Goal: Complete application form: Complete application form

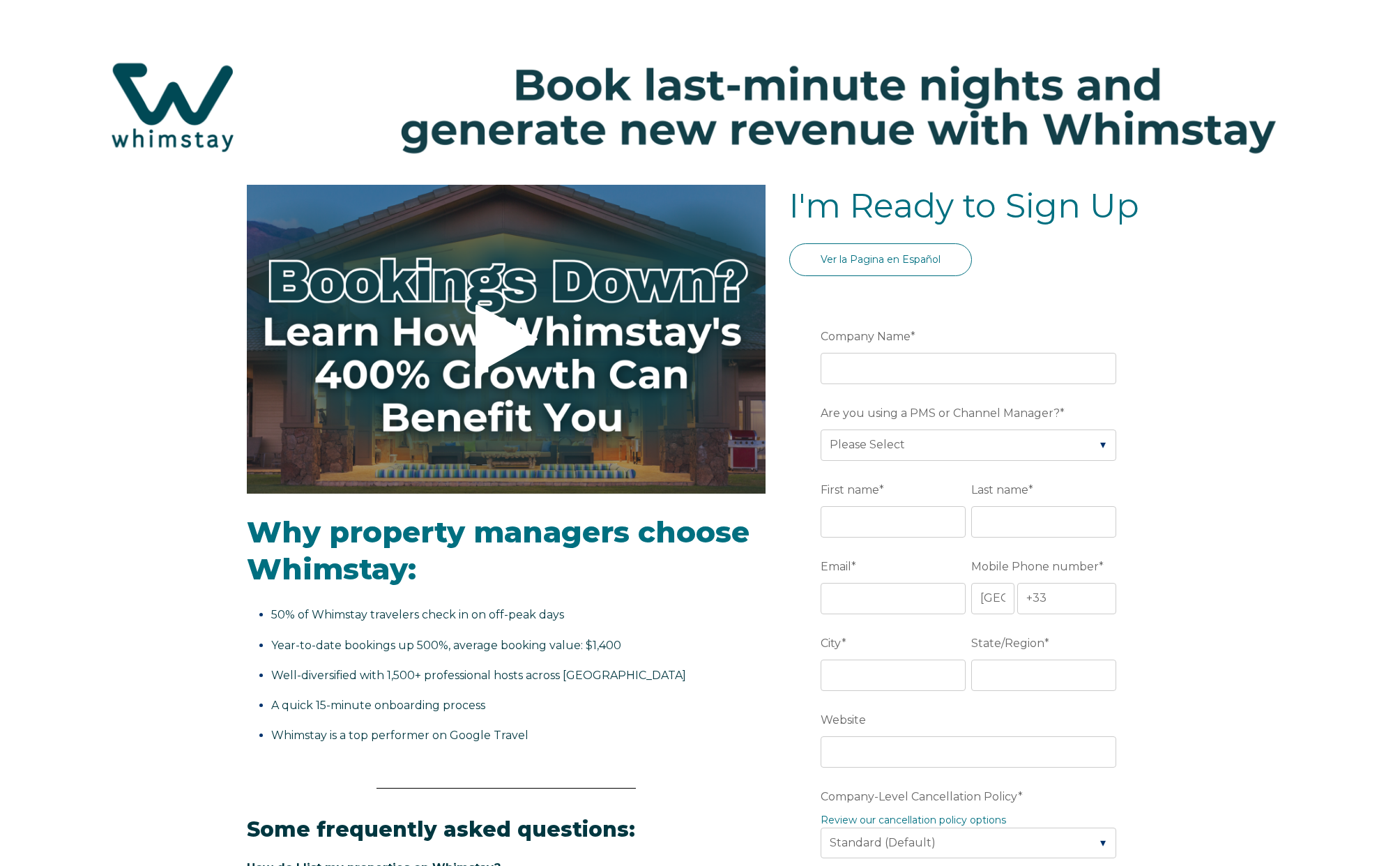
select select "FR"
select select "Standard"
click at [920, 357] on input "Company Name *" at bounding box center [969, 367] width 295 height 30
type input "SAS HILO"
click at [919, 457] on select "Please Select Barefoot BookingPal Boost Brightside CiiRUS Escapia Guesty Hostaw…" at bounding box center [969, 444] width 295 height 30
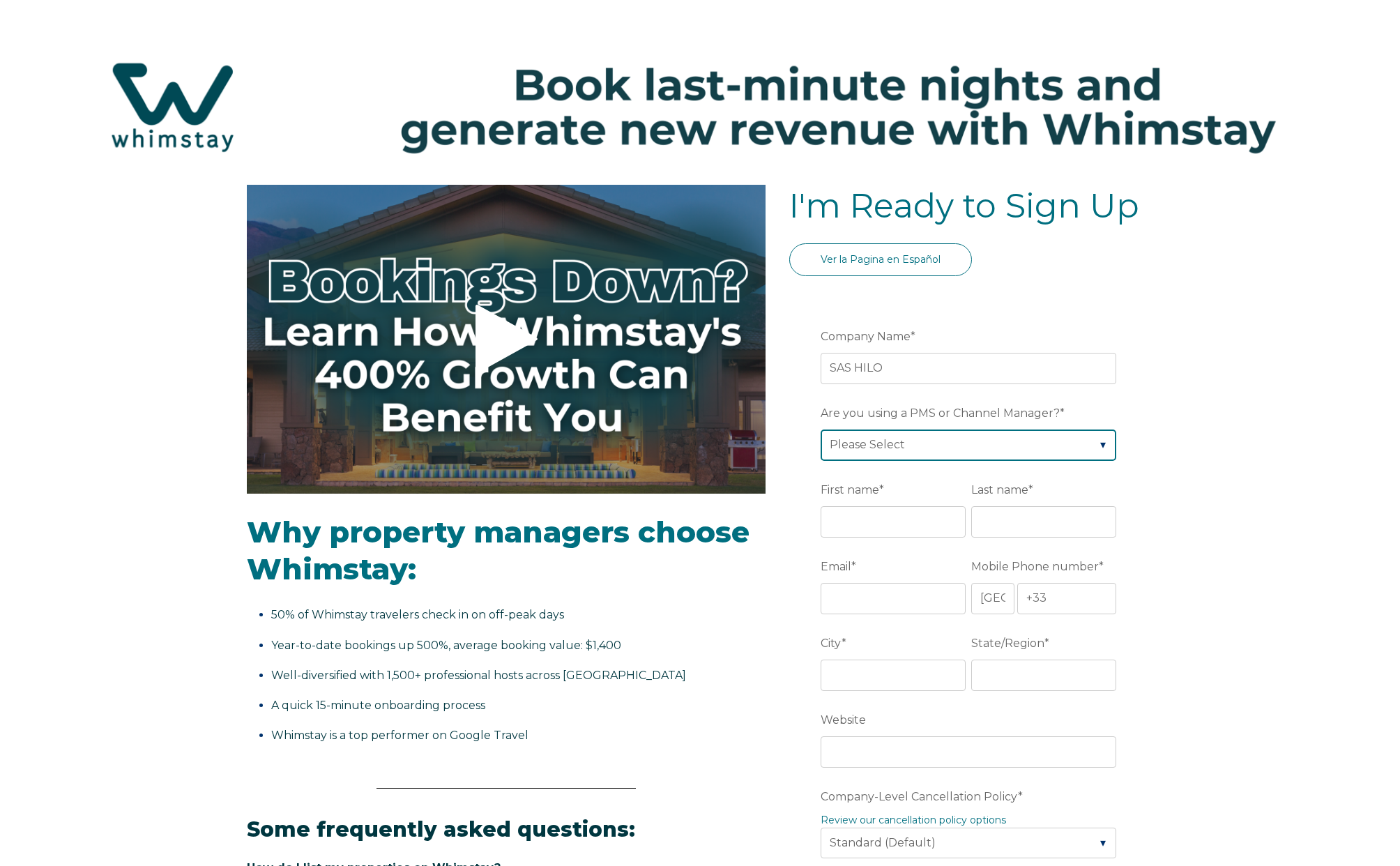
select select "Guesty"
click at [821, 429] on select "Please Select Barefoot BookingPal Boost Brightside CiiRUS Escapia Guesty Hostaw…" at bounding box center [969, 444] width 295 height 30
click at [873, 528] on input "First name *" at bounding box center [893, 521] width 145 height 30
type input "Helene"
type input "WEISS"
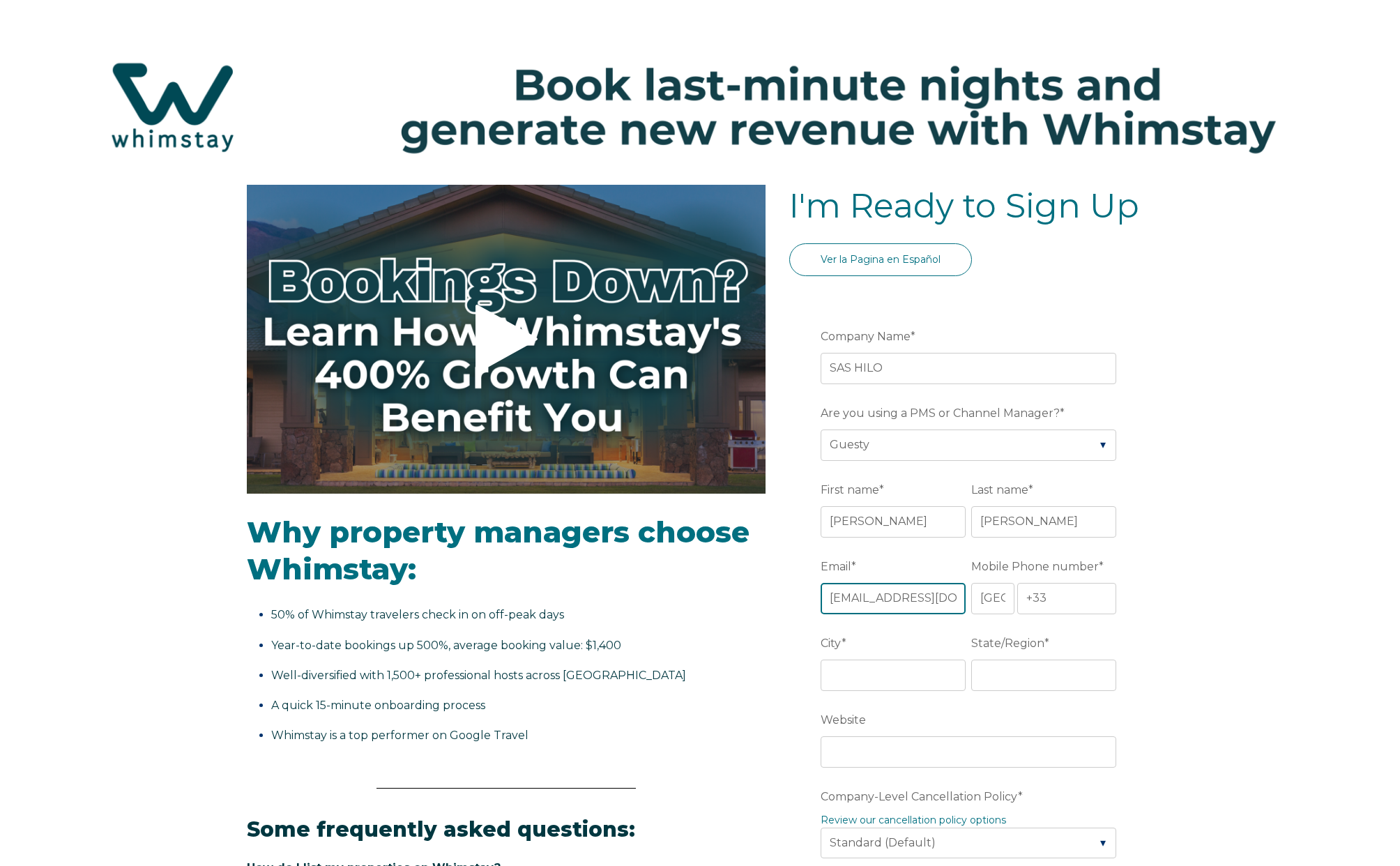
scroll to position [0, 1]
type input "hilofrance@gmail.Com"
type input "+33 673604154"
type input "Paris"
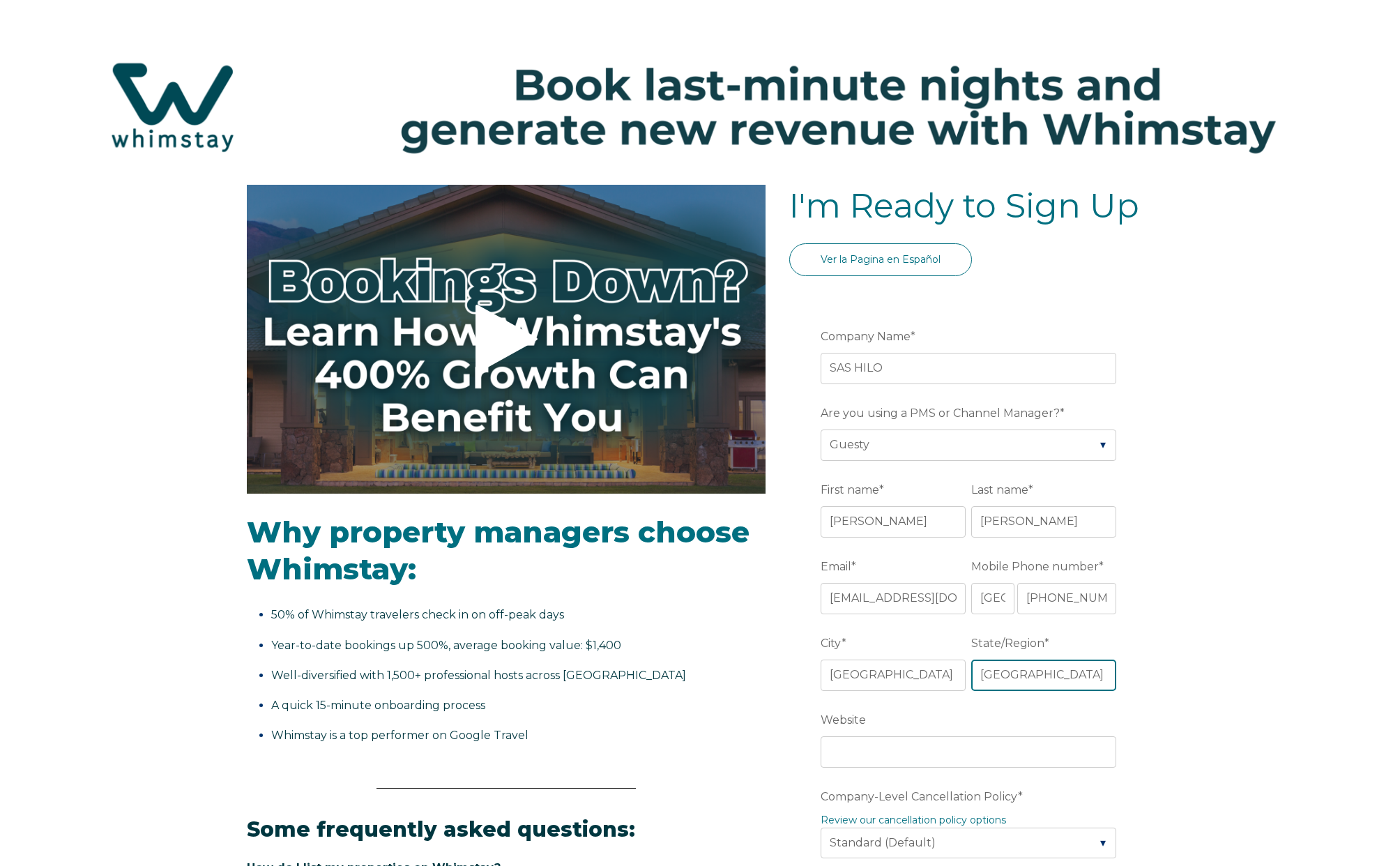
type input "Ile de France"
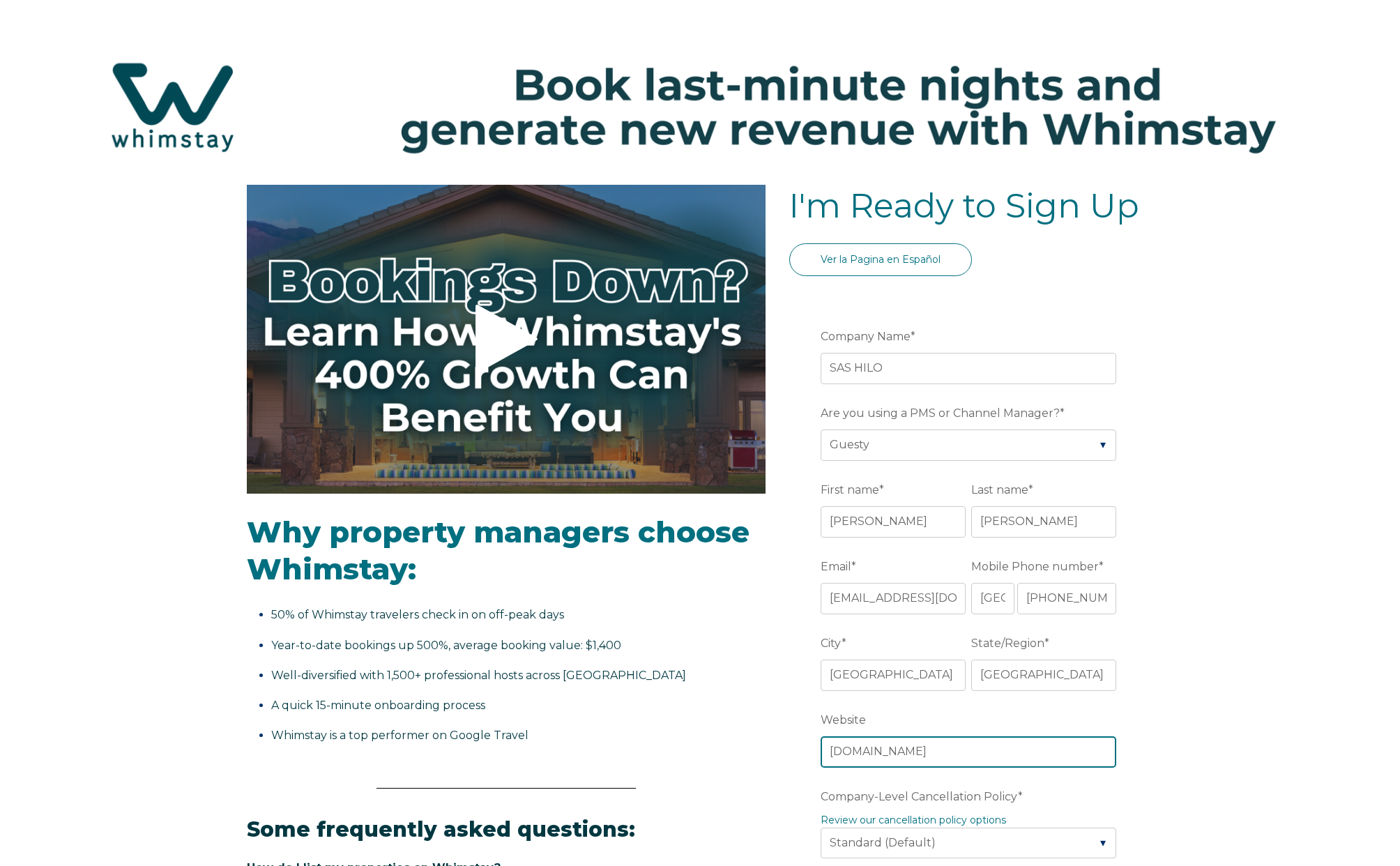
type input "hilo-collection.com"
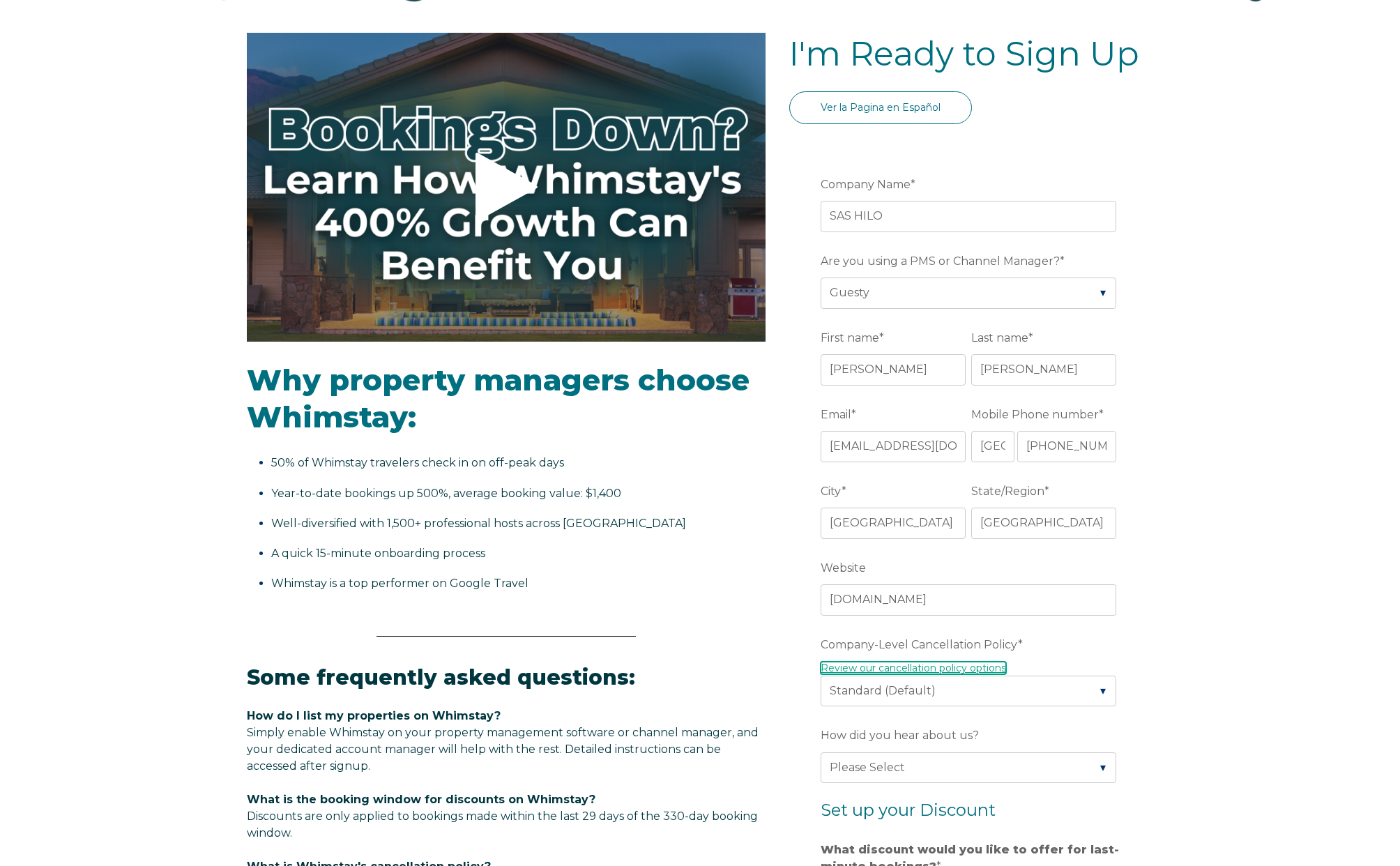
scroll to position [209, 0]
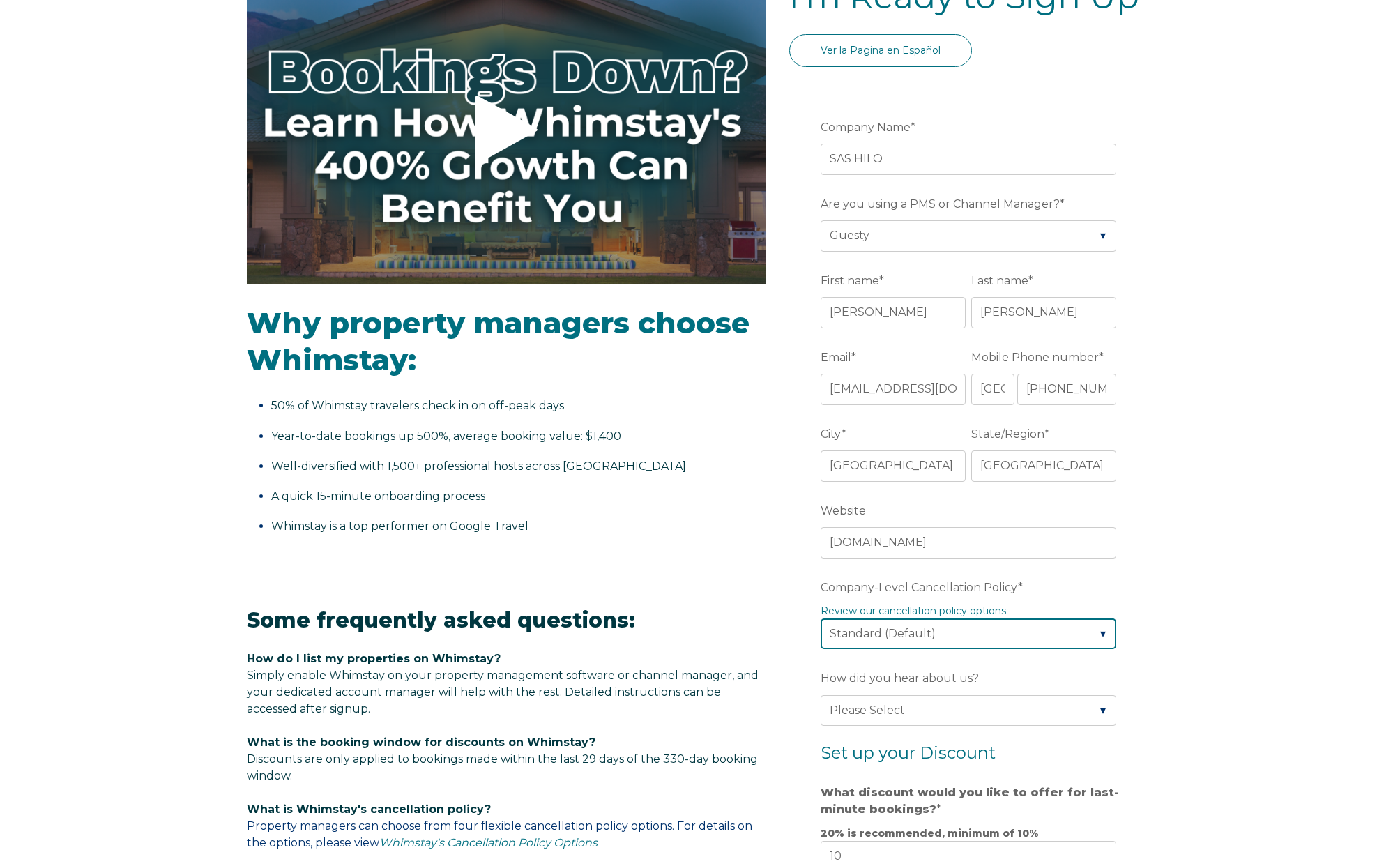
click at [993, 648] on select "Please Select Partial Standard (Default) Moderate Strict" at bounding box center [969, 633] width 295 height 30
click at [1191, 616] on div "Video player - SSOB Pitch Vid Thumbnail - Click to play video Why property mana…" at bounding box center [700, 639] width 1400 height 1328
click at [1020, 638] on select "Please Select Partial Standard (Default) Moderate Strict" at bounding box center [969, 633] width 295 height 30
click at [1152, 592] on form "Company Name * SAS HILO Are you using a PMS or Channel Manager? * Please Select…" at bounding box center [971, 665] width 364 height 1164
click at [1001, 644] on select "Please Select Partial Standard (Default) Moderate Strict" at bounding box center [969, 633] width 295 height 30
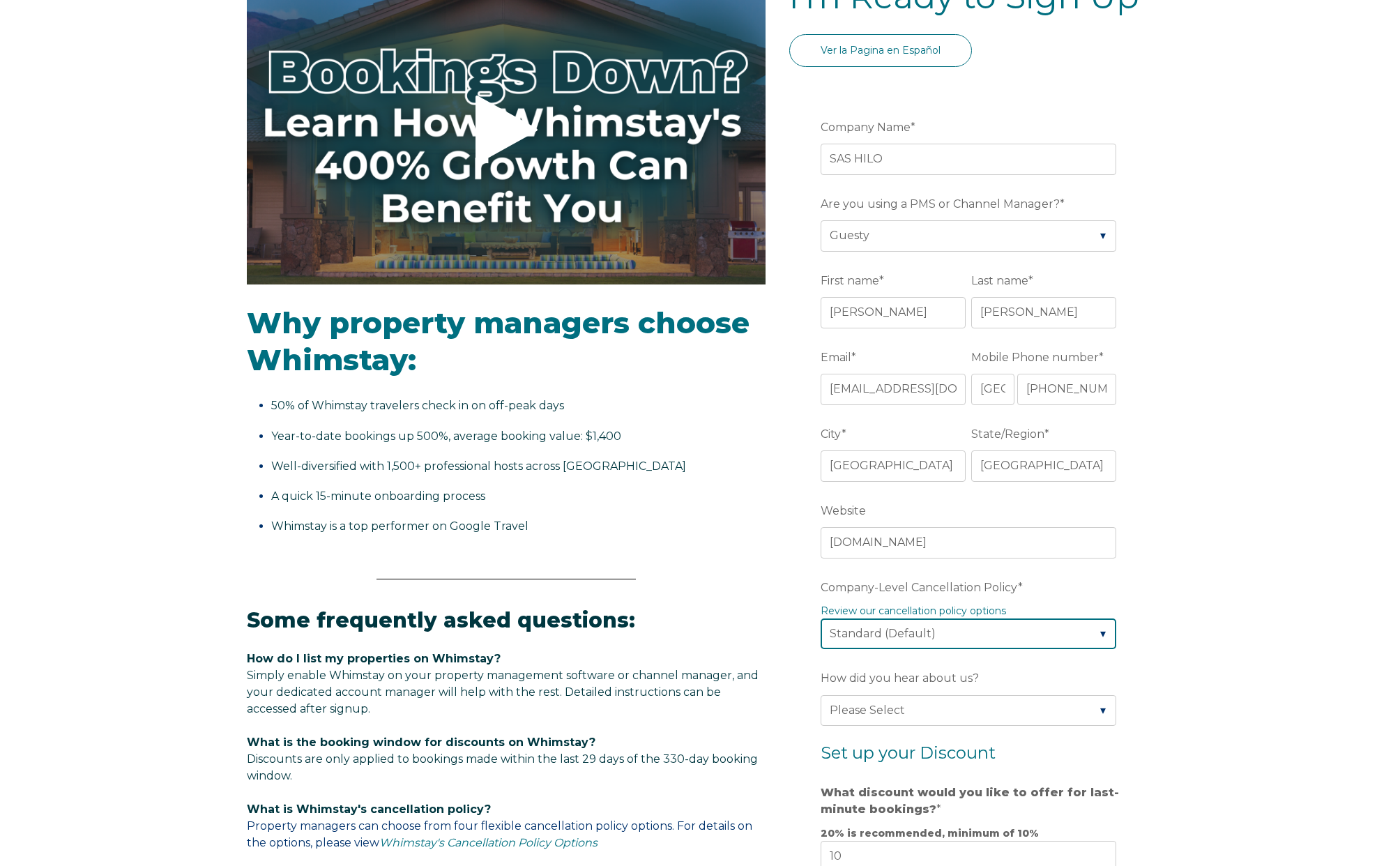
select select "Moderate"
click at [821, 618] on select "Please Select Partial Standard (Default) Moderate Strict" at bounding box center [969, 633] width 295 height 30
click at [1223, 608] on div "Video player - SSOB Pitch Vid Thumbnail - Click to play video Why property mana…" at bounding box center [700, 639] width 1400 height 1328
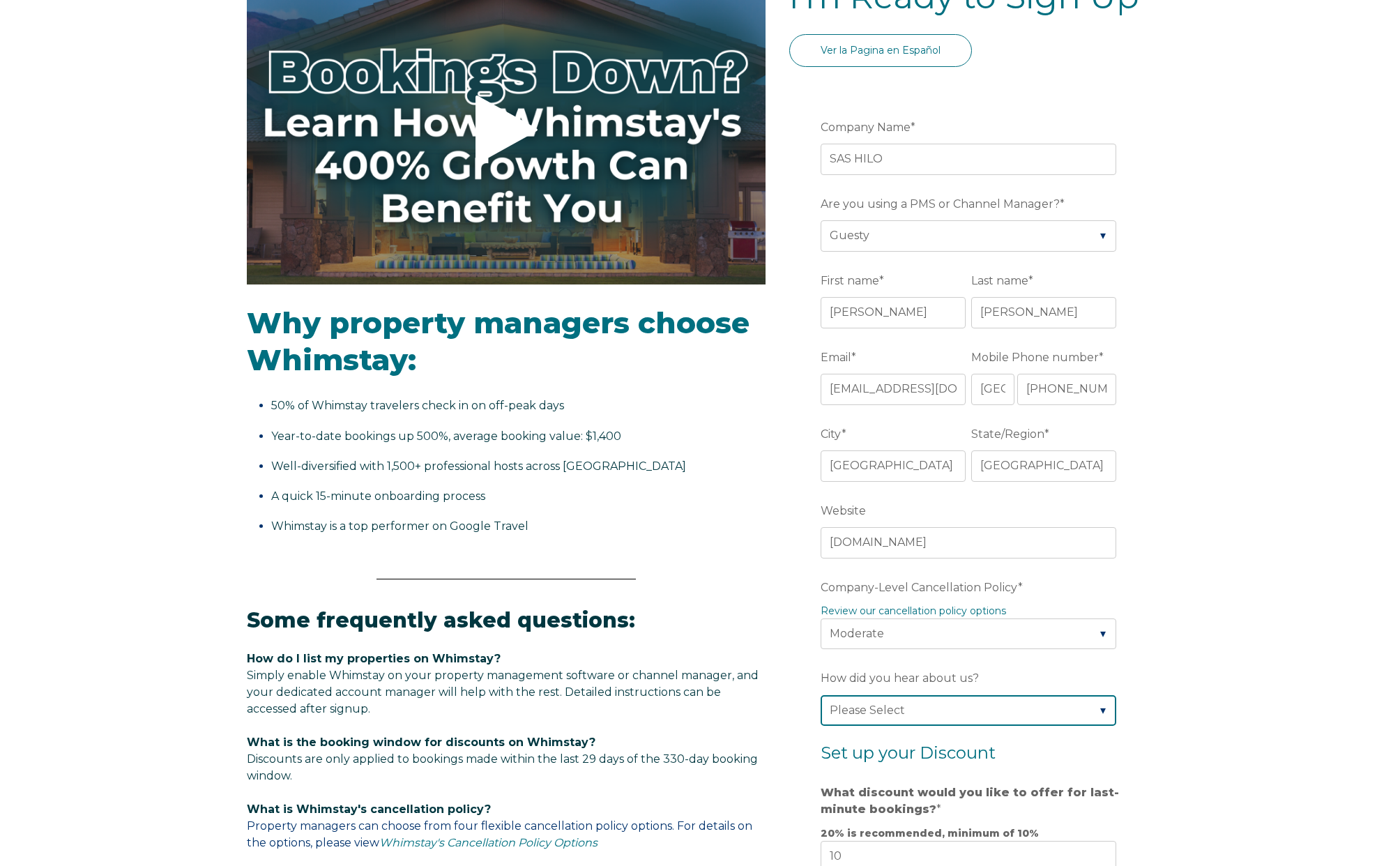
click at [1030, 722] on select "Please Select Found Whimstay through a Google search Direct outreach from a Whi…" at bounding box center [969, 710] width 295 height 30
select select "Other"
click at [821, 695] on select "Please Select Found Whimstay through a Google search Direct outreach from a Whi…" at bounding box center [969, 710] width 295 height 30
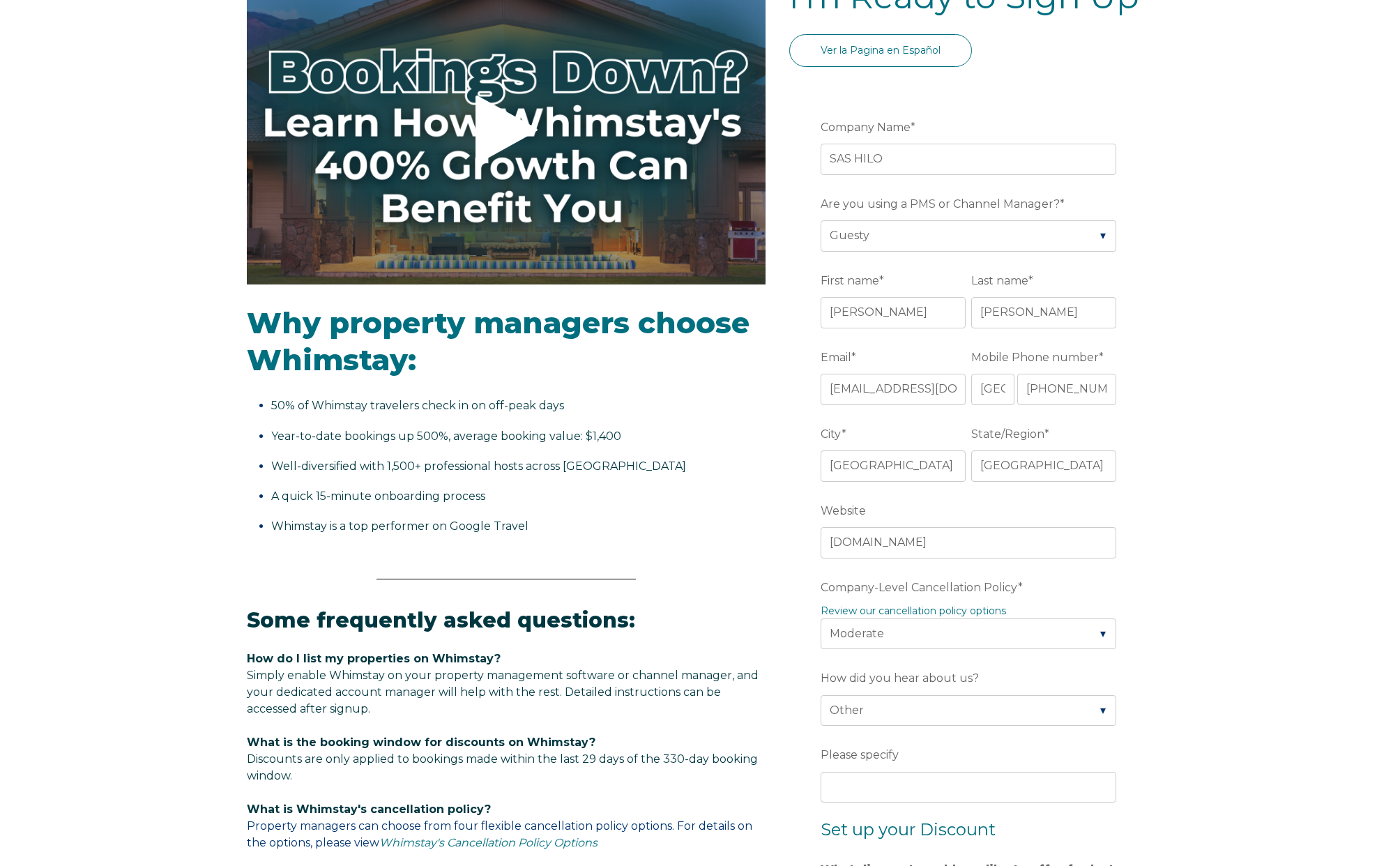
click at [1125, 730] on form "Company Name * SAS HILO Are you using a PMS or Channel Manager? * Please Select…" at bounding box center [971, 704] width 364 height 1241
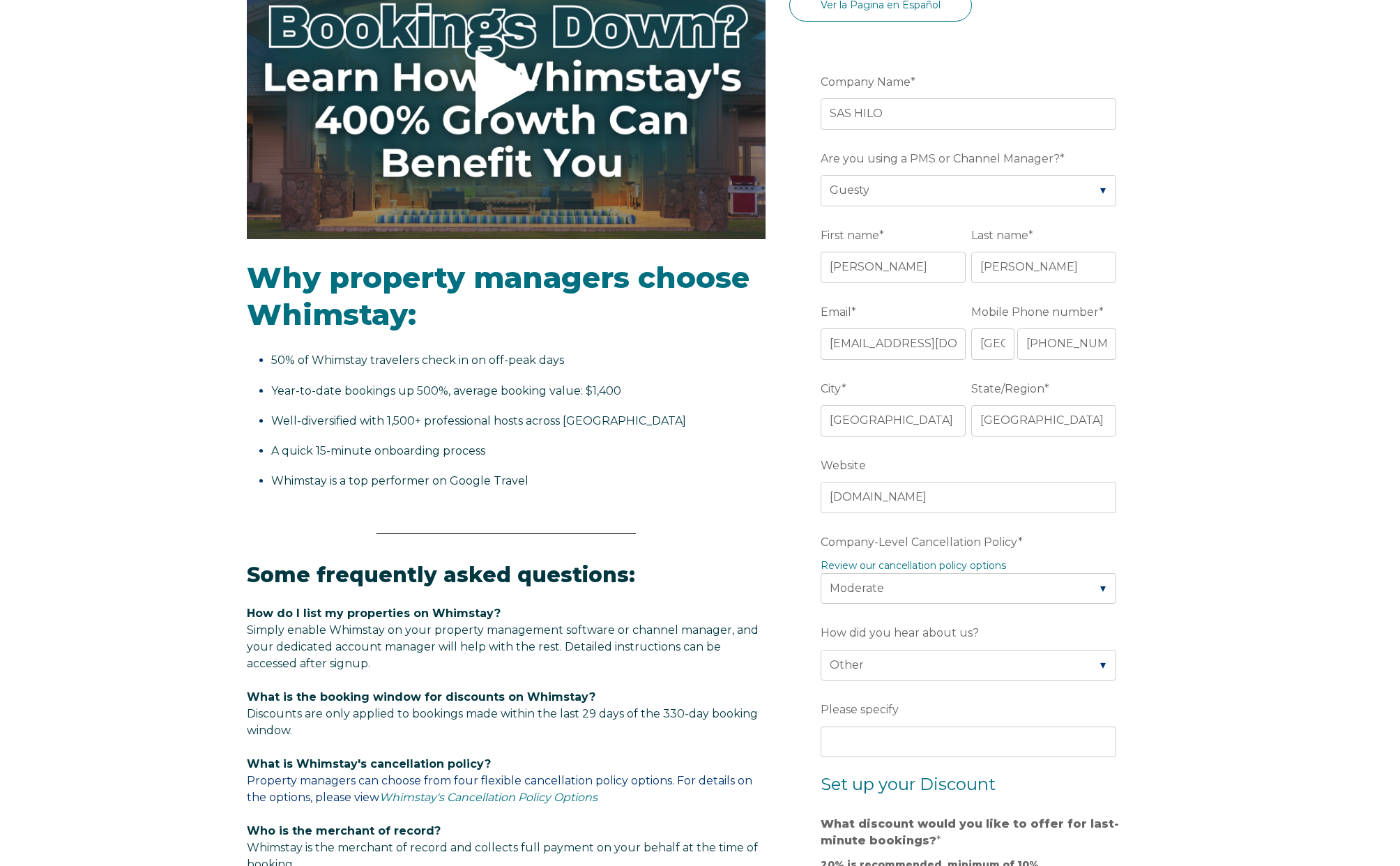
scroll to position [279, 0]
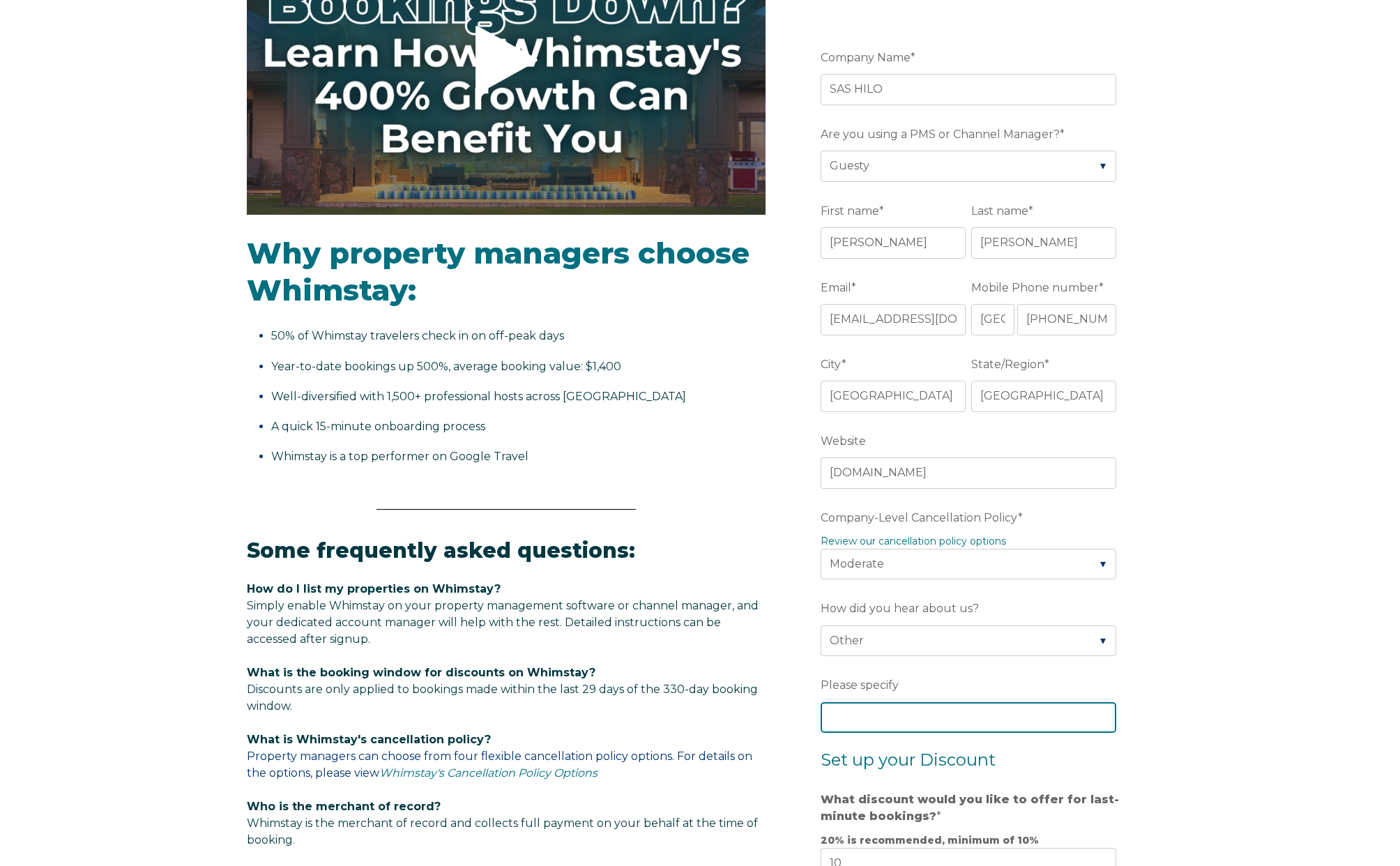
click at [1027, 717] on input "Please specify" at bounding box center [969, 717] width 295 height 30
type input "u"
type input "Guesty"
click at [1288, 453] on div "Video player - SSOB Pitch Vid Thumbnail - Click to play video Why property mana…" at bounding box center [700, 608] width 1400 height 1405
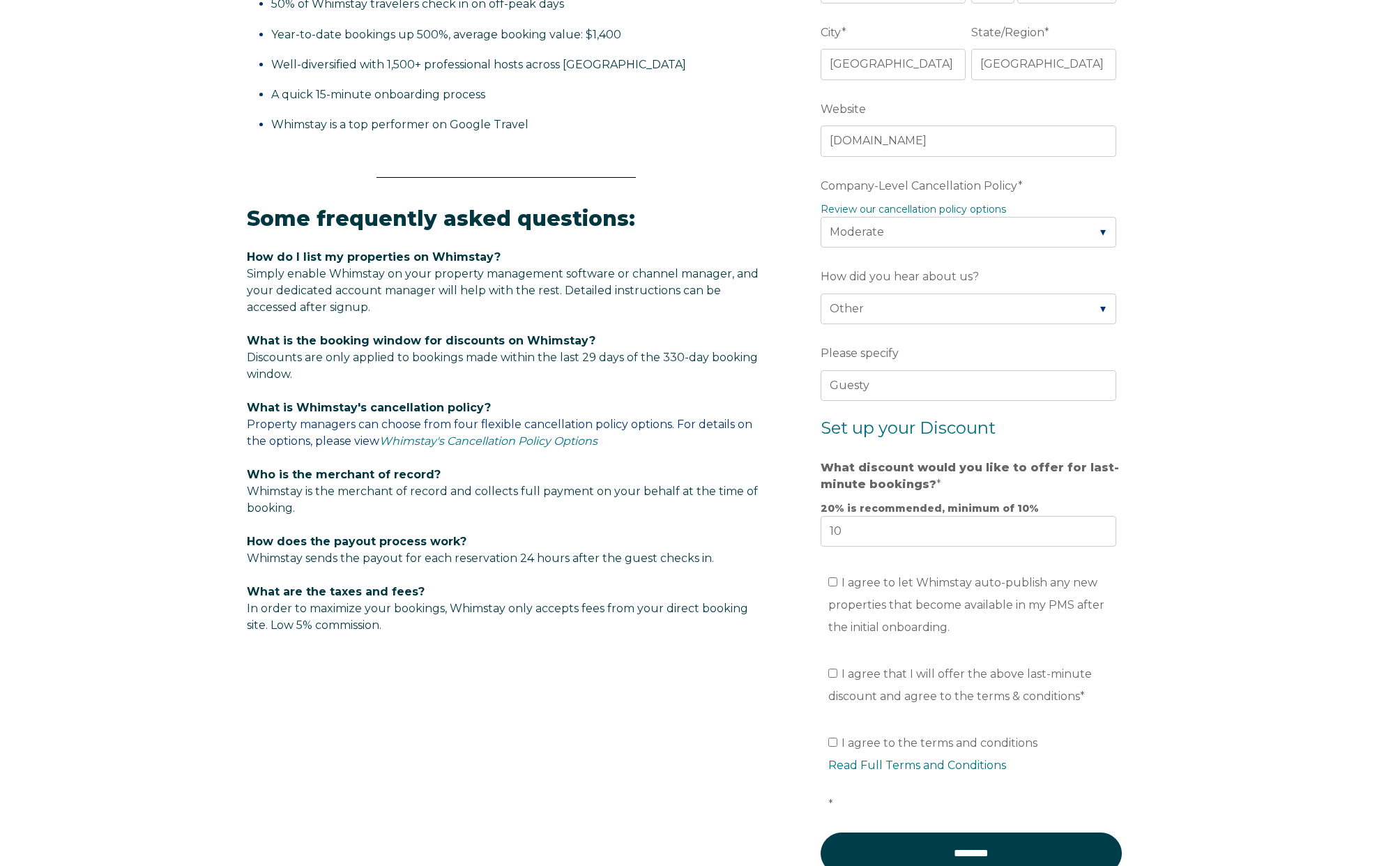
scroll to position [627, 0]
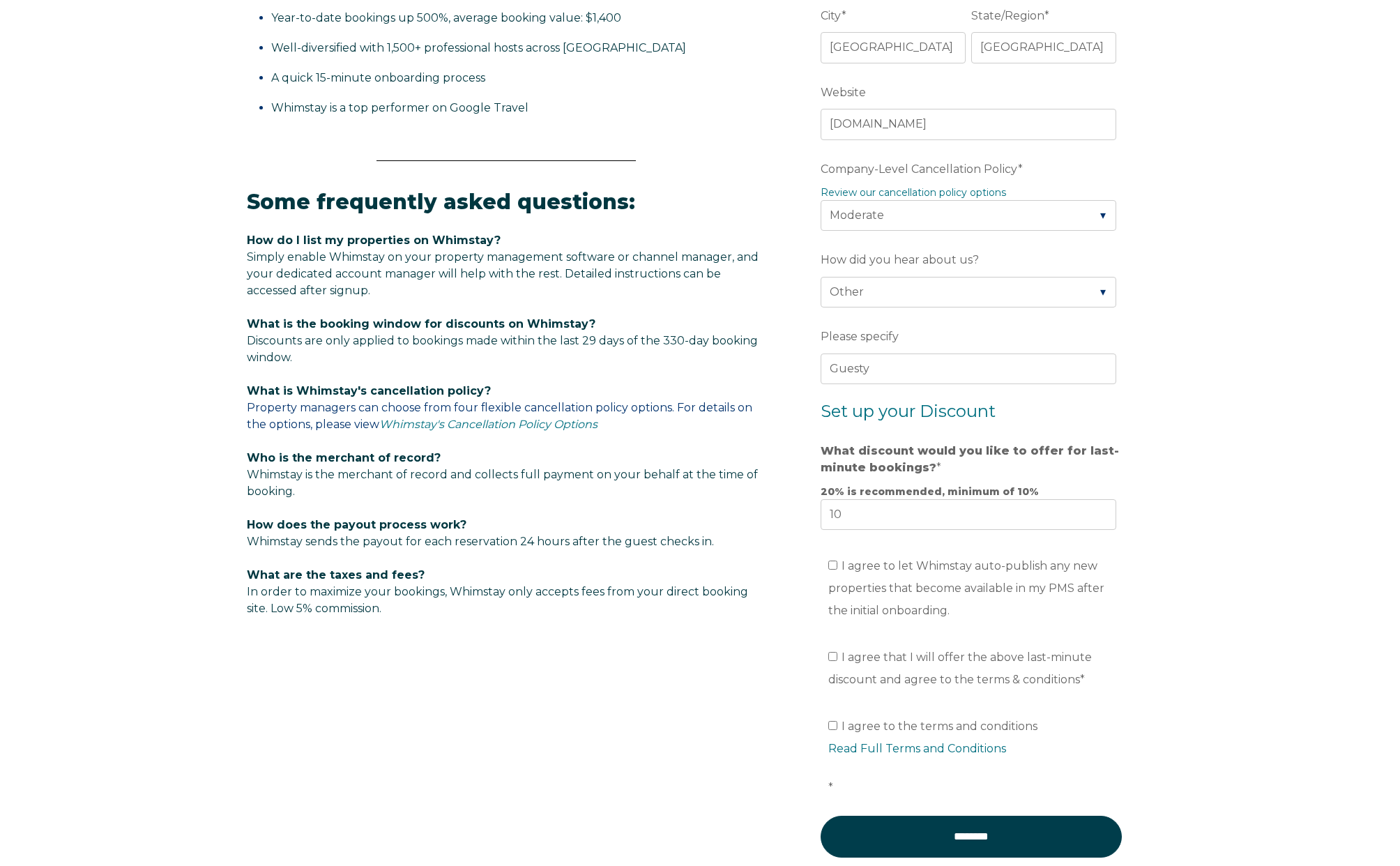
click at [1199, 494] on div "Video player - SSOB Pitch Vid Thumbnail - Click to play video Why property mana…" at bounding box center [700, 259] width 1400 height 1405
click at [1204, 580] on div "Video player - SSOB Pitch Vid Thumbnail - Click to play video Why property mana…" at bounding box center [700, 259] width 1400 height 1405
click at [853, 533] on fieldset "What discount would you like to offer for last-minute bookings? * 20% is recomm…" at bounding box center [972, 492] width 302 height 108
drag, startPoint x: 878, startPoint y: 516, endPoint x: 772, endPoint y: 514, distance: 106.0
click at [772, 514] on div "Video player - SSOB Pitch Vid Thumbnail - Click to play video Why property mana…" at bounding box center [700, 231] width 906 height 1349
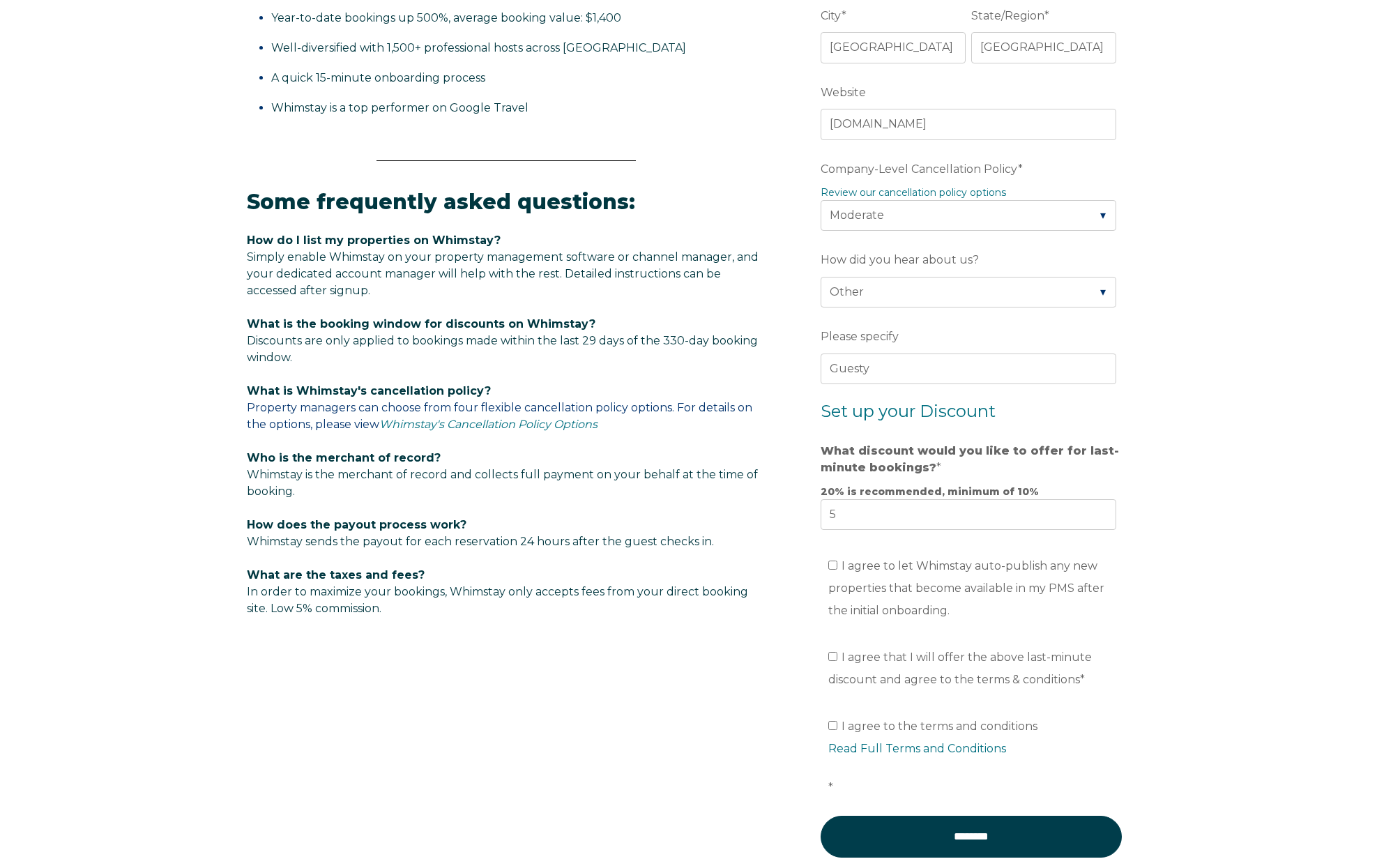
click at [1118, 559] on form "Company Name * SAS HILO Are you using a PMS or Channel Manager? * Please Select…" at bounding box center [971, 286] width 364 height 1241
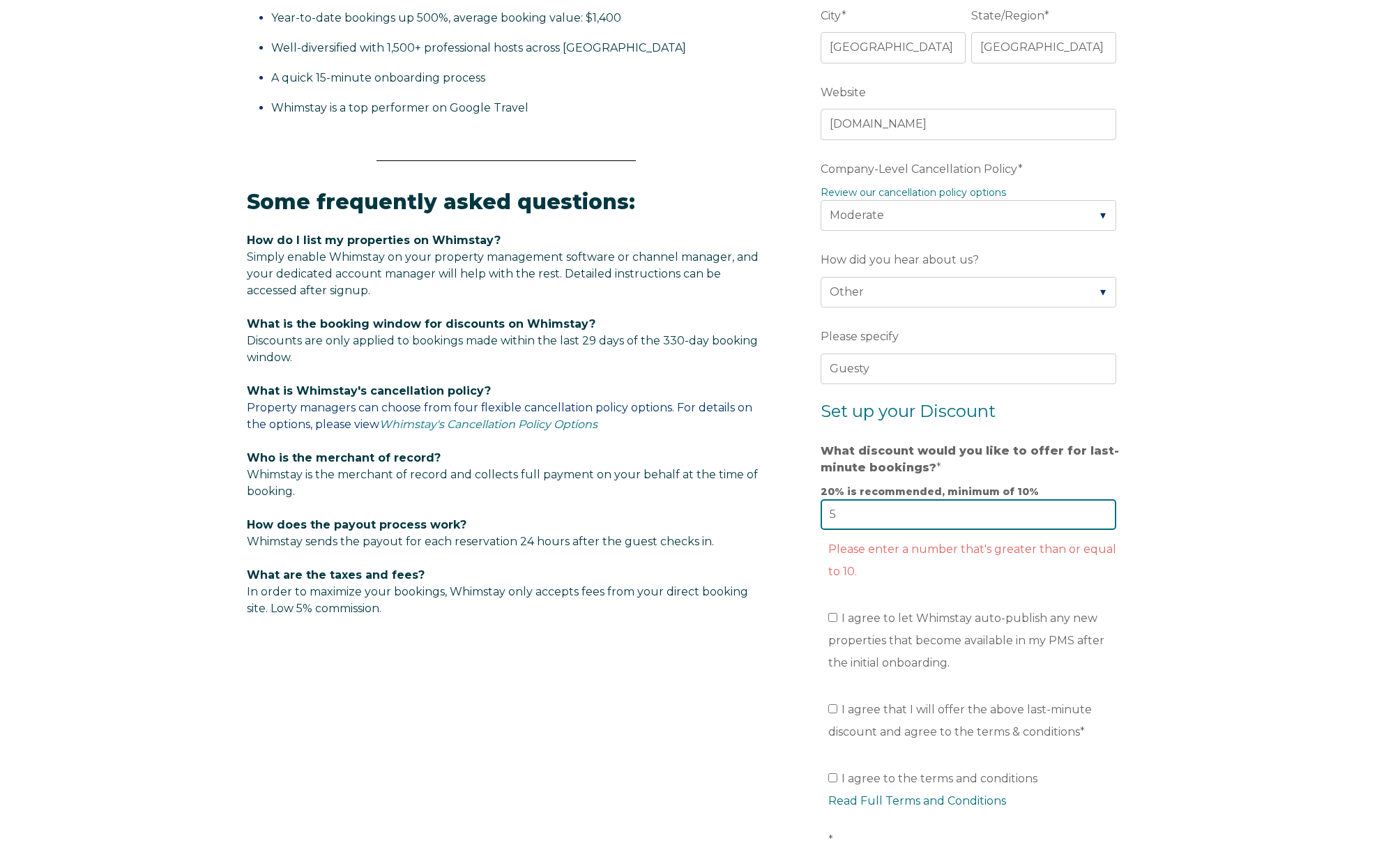
drag, startPoint x: 954, startPoint y: 520, endPoint x: 766, endPoint y: 523, distance: 188.0
click at [766, 523] on div "Video player - SSOB Pitch Vid Thumbnail - Click to play video Why property mana…" at bounding box center [700, 257] width 906 height 1401
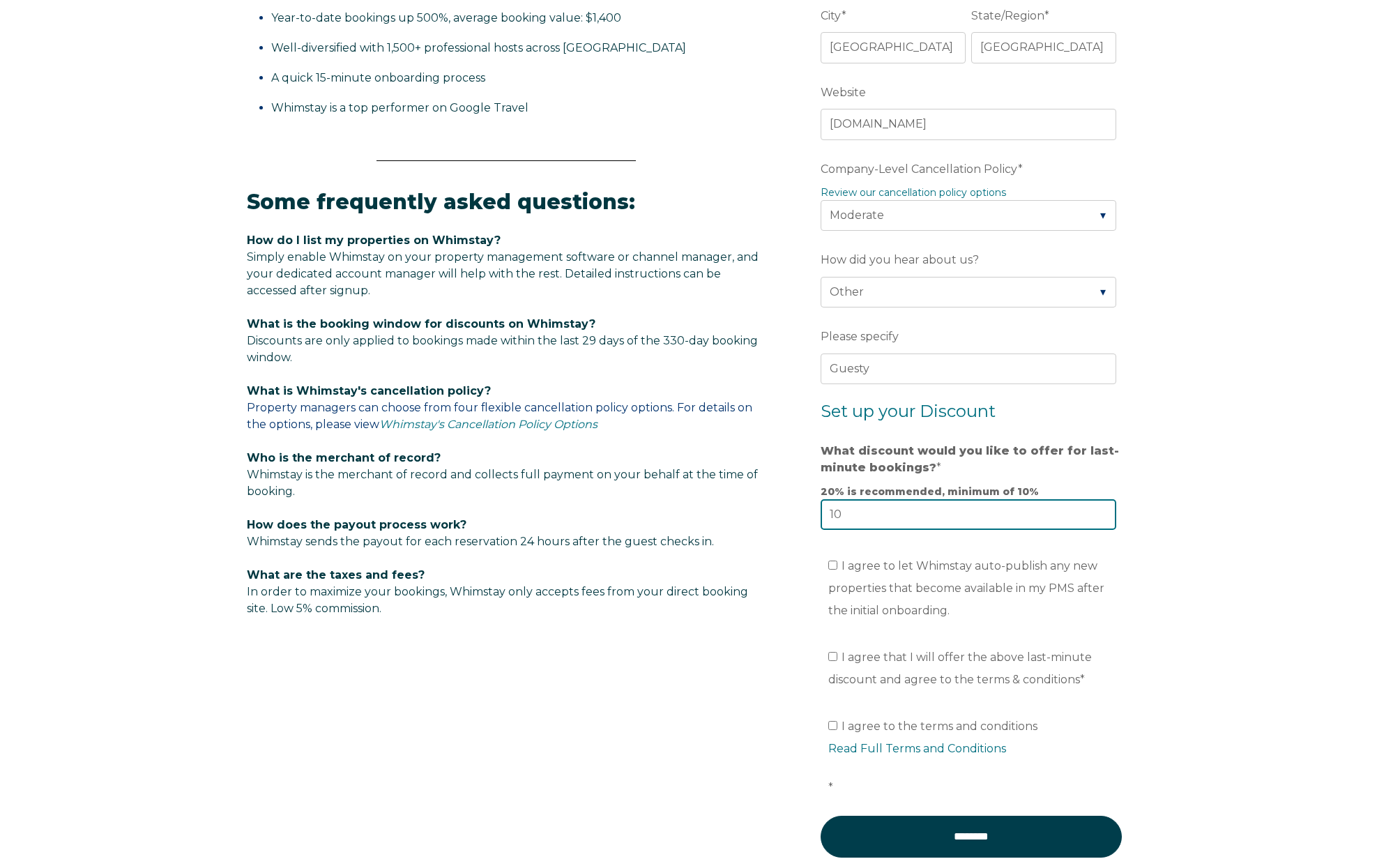
type input "10"
click at [1252, 429] on div "Video player - SSOB Pitch Vid Thumbnail - Click to play video Why property mana…" at bounding box center [700, 259] width 1400 height 1405
click at [885, 573] on li "I agree to let Whimstay auto-publish any new properties that become available i…" at bounding box center [976, 588] width 295 height 67
click at [888, 568] on span "I agree to let Whimstay auto-publish any new properties that become available i…" at bounding box center [966, 588] width 276 height 58
click at [838, 568] on input "I agree to let Whimstay auto-publish any new properties that become available i…" at bounding box center [833, 565] width 9 height 9
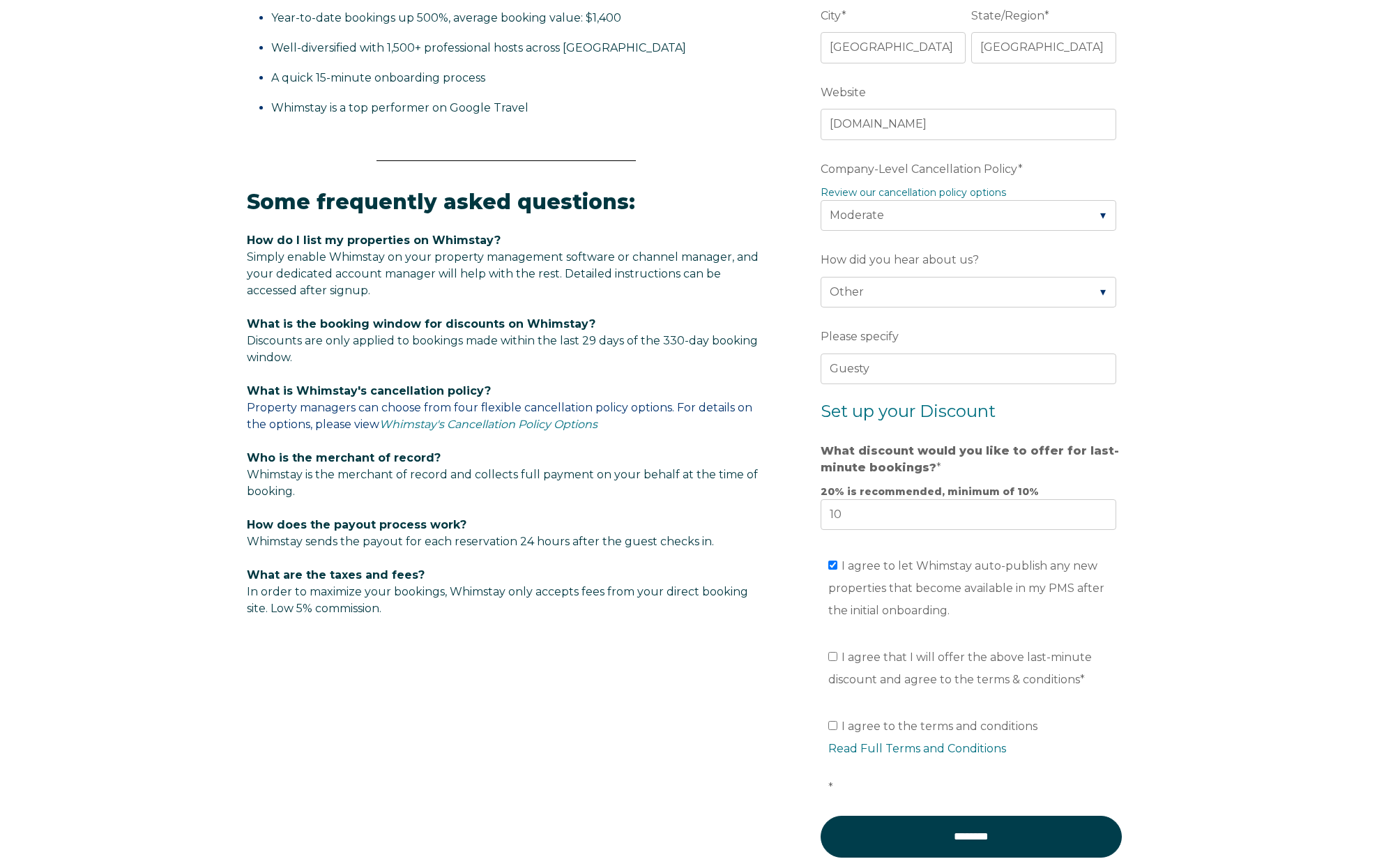
click at [888, 568] on span "I agree to let Whimstay auto-publish any new properties that become available i…" at bounding box center [966, 588] width 276 height 58
click at [838, 568] on input "I agree to let Whimstay auto-publish any new properties that become available i…" at bounding box center [833, 565] width 9 height 9
checkbox input "false"
click at [863, 655] on span "I agree that I will offer the above last-minute discount and agree to the terms…" at bounding box center [959, 668] width 263 height 36
click at [838, 655] on input "I agree that I will offer the above last-minute discount and agree to the terms…" at bounding box center [833, 656] width 9 height 9
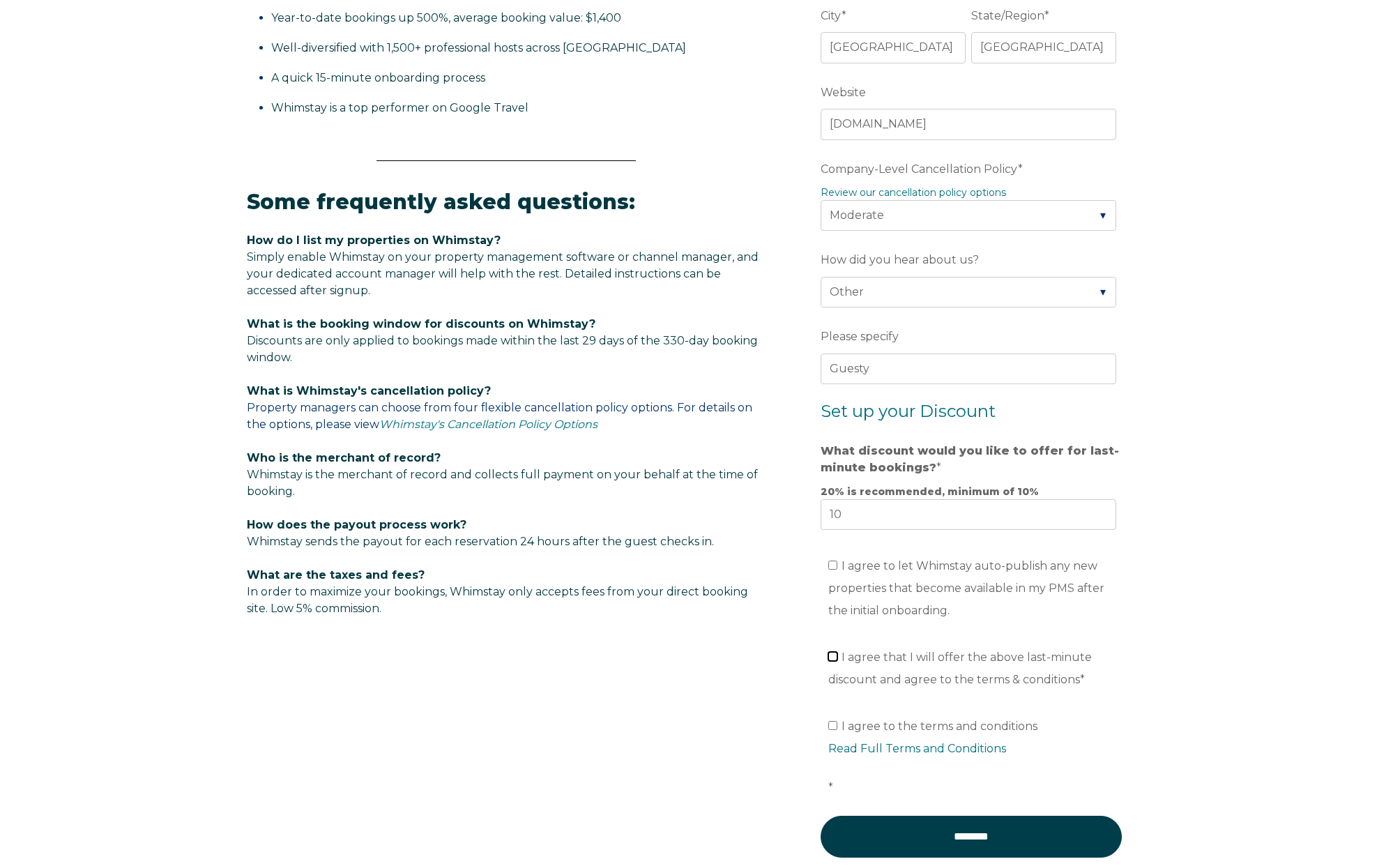
checkbox input "true"
click at [911, 731] on span "I agree to the terms and conditions Read Full Terms and Conditions *" at bounding box center [976, 757] width 295 height 75
click at [838, 730] on input "I agree to the terms and conditions Read Full Terms and Conditions *" at bounding box center [833, 725] width 9 height 9
checkbox input "true"
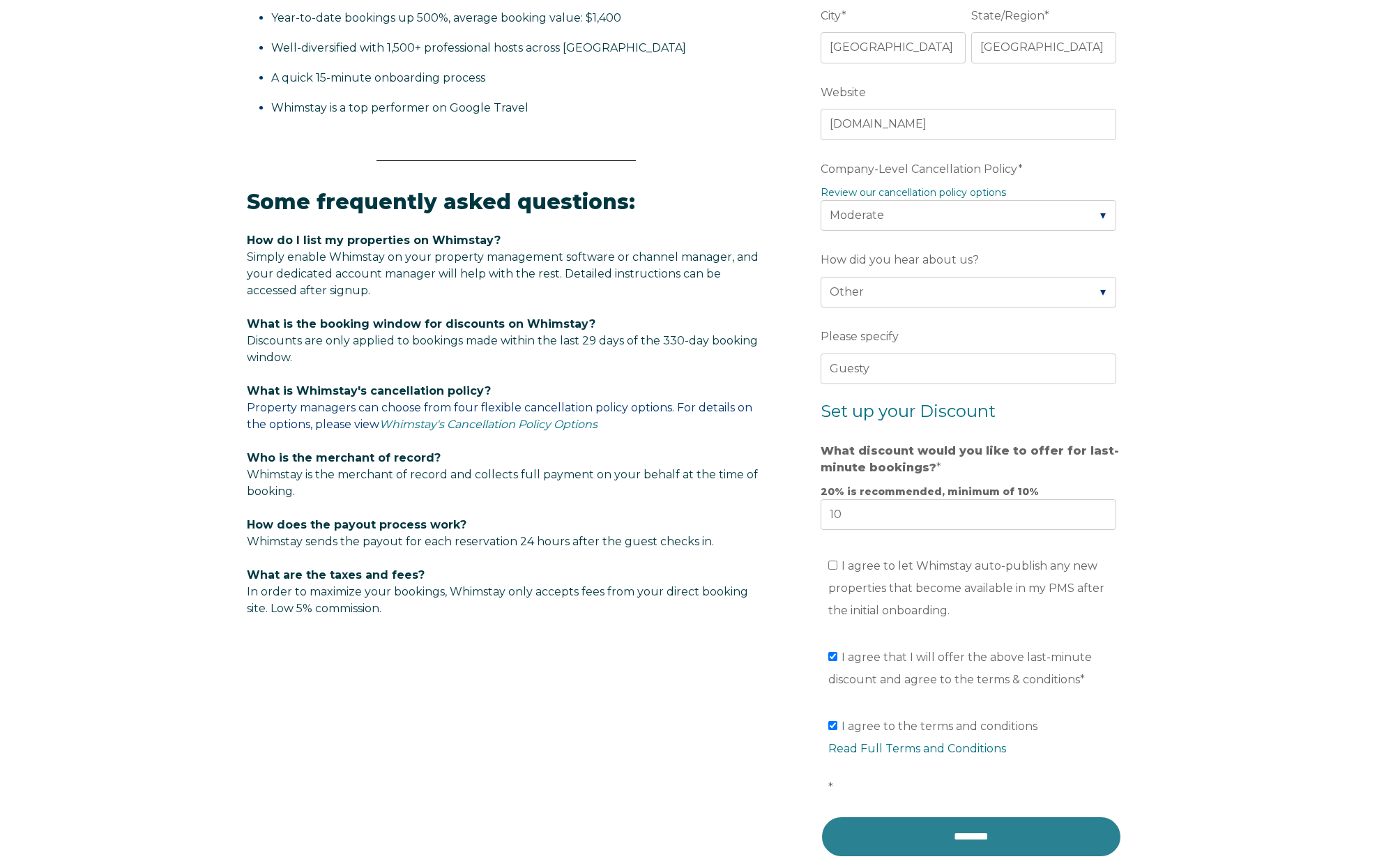
click at [1018, 835] on input "********" at bounding box center [972, 836] width 302 height 42
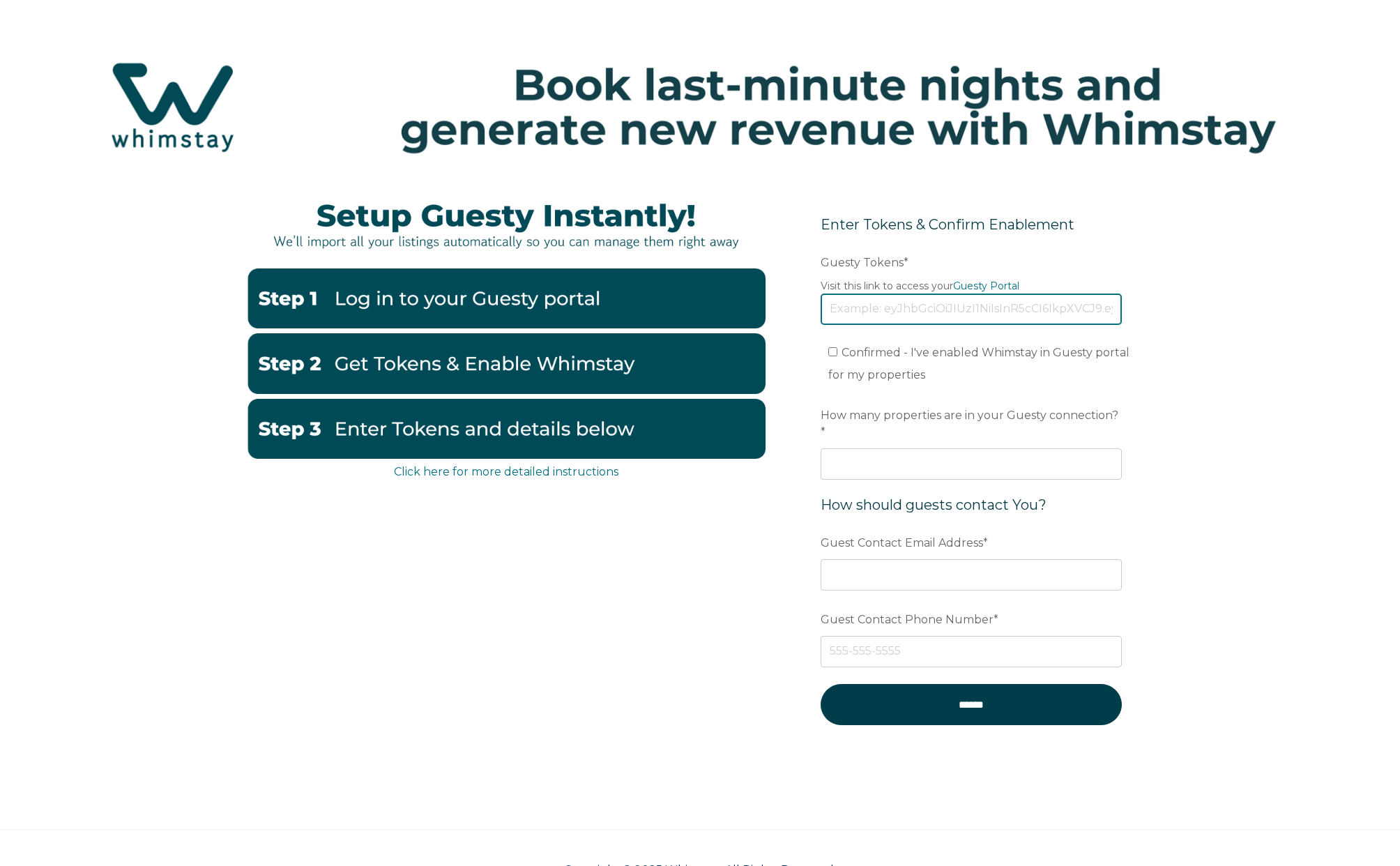
click at [886, 309] on input "Guesty Tokens *" at bounding box center [972, 308] width 302 height 30
paste input "[SECURITY_DATA]"
type input "[SECURITY_DATA]"
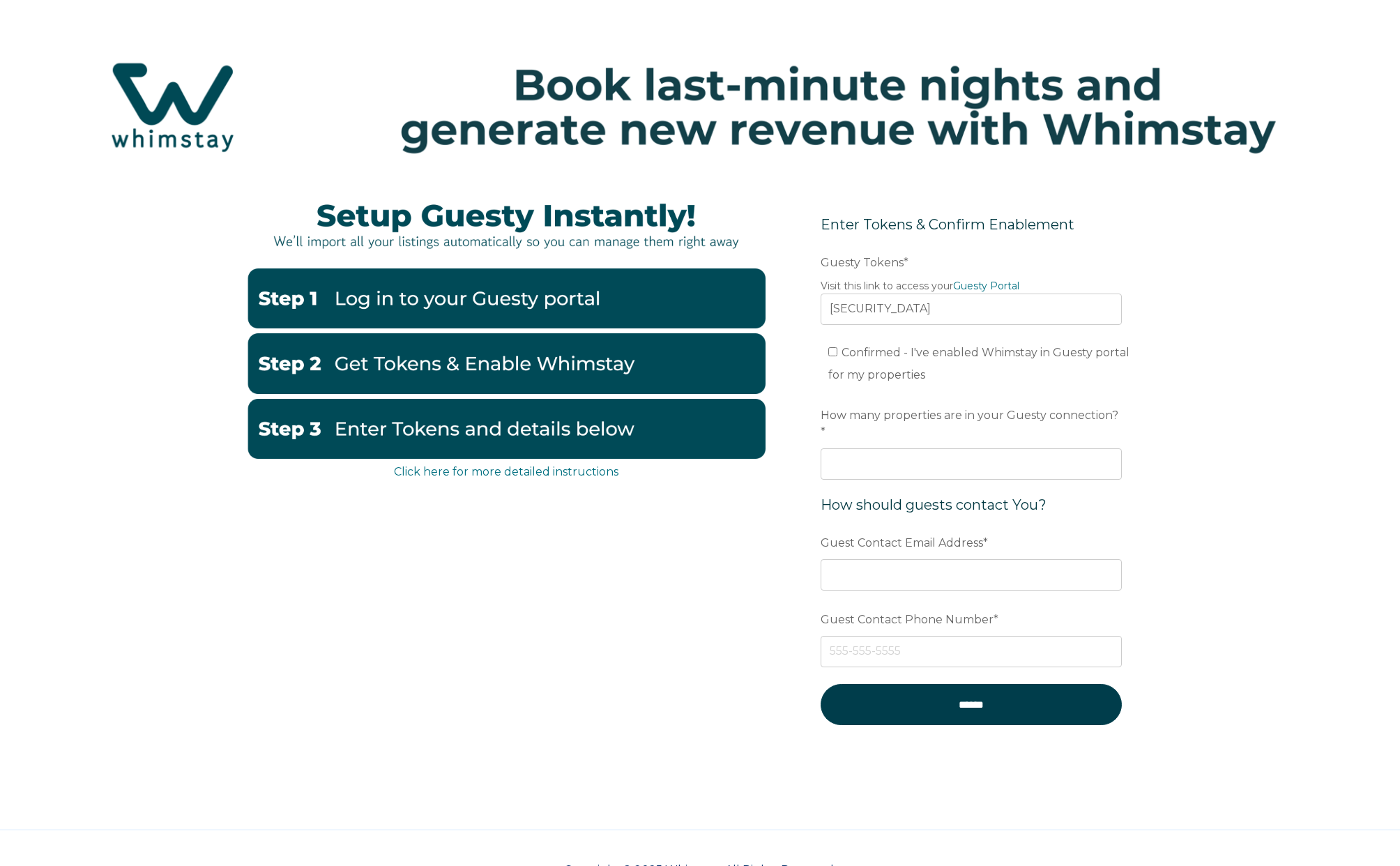
click at [861, 354] on span "Confirmed - I've enabled Whimstay in Guesty portal for my properties" at bounding box center [979, 363] width 302 height 36
click at [838, 354] on input "Confirmed - I've enabled Whimstay in Guesty portal for my properties" at bounding box center [833, 352] width 9 height 9
checkbox input "true"
click at [1025, 448] on input "How many properties are in your Guesty connection? *" at bounding box center [972, 463] width 302 height 30
type input "10"
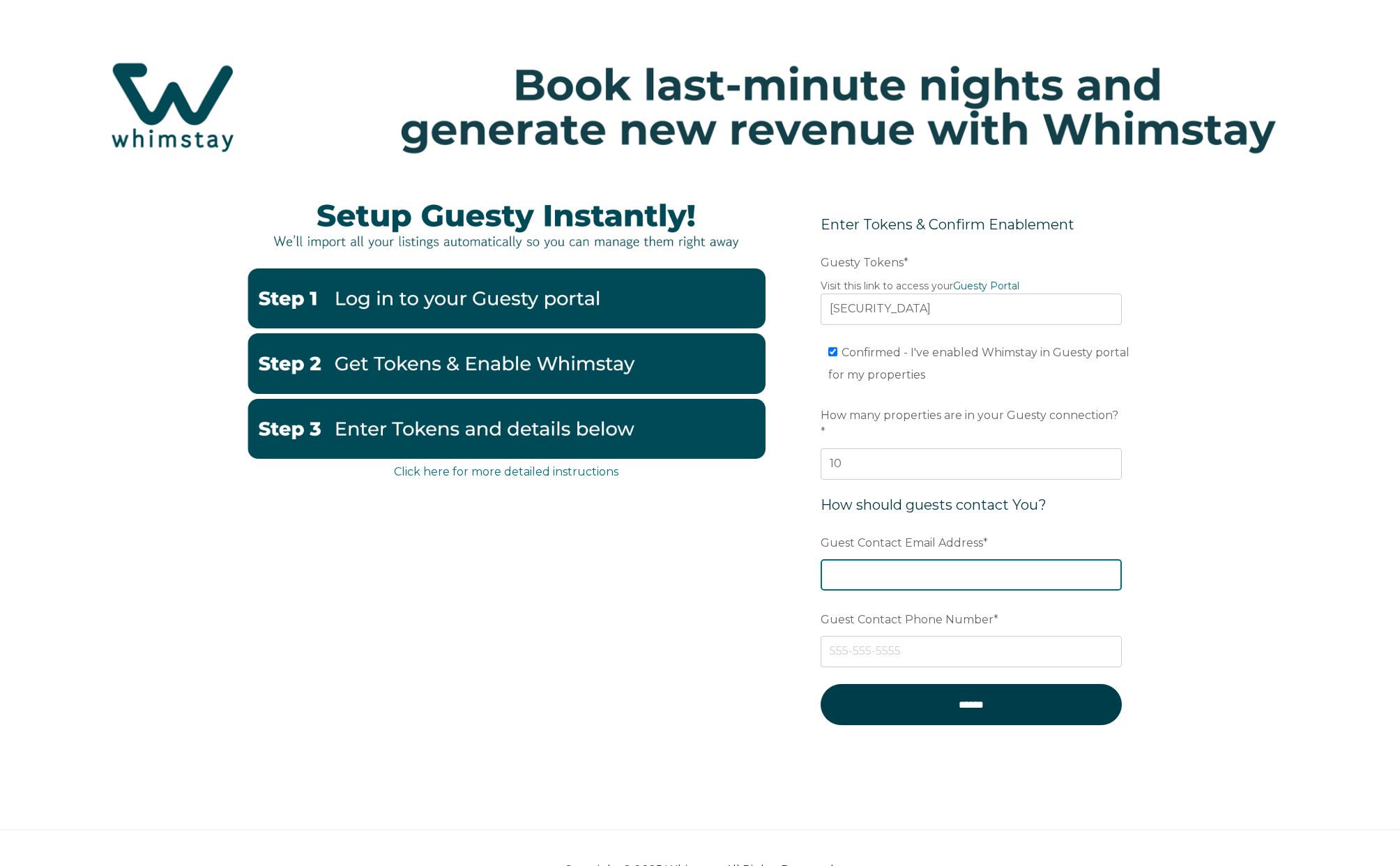
click at [969, 570] on input "Guest Contact Email Address *" at bounding box center [972, 574] width 302 height 30
type input "[EMAIL_ADDRESS][DOMAIN_NAME]"
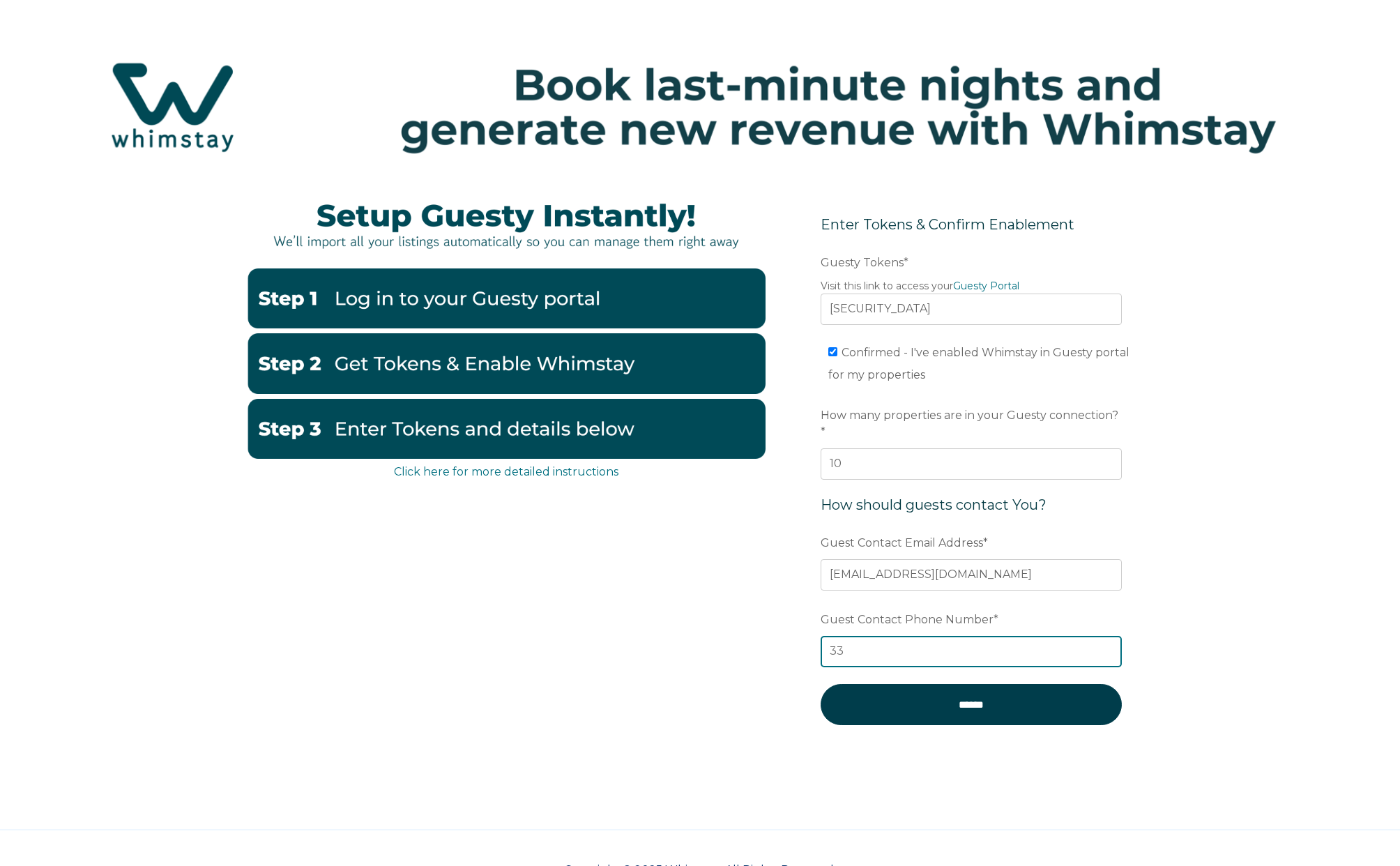
type input "3"
type input "[PHONE_NUMBER]"
click at [1175, 524] on div "Click here for more detailed instructions Enter Tokens & Confirm Enablement Pre…" at bounding box center [700, 507] width 1400 height 645
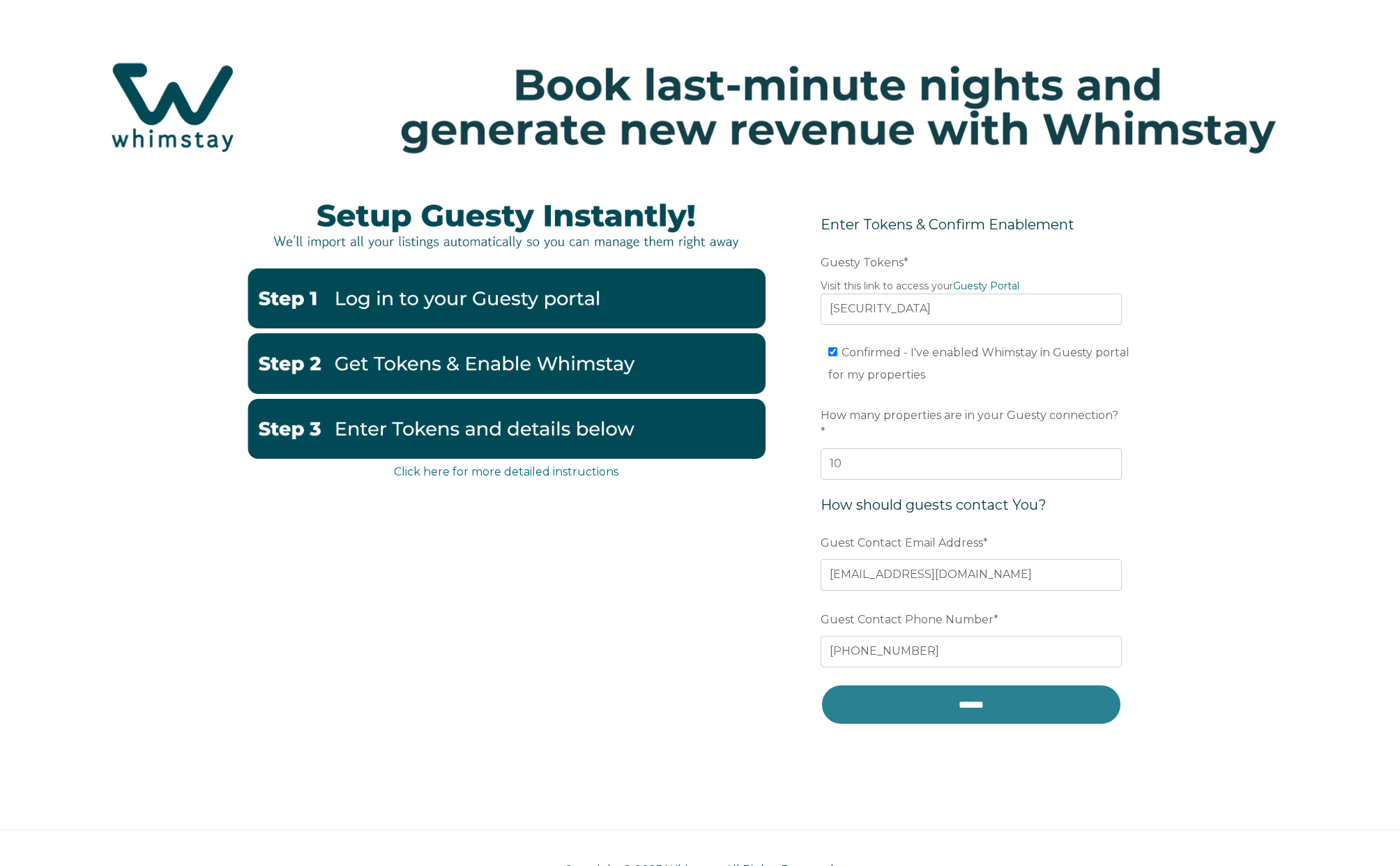
click at [1000, 684] on input "******" at bounding box center [972, 704] width 302 height 41
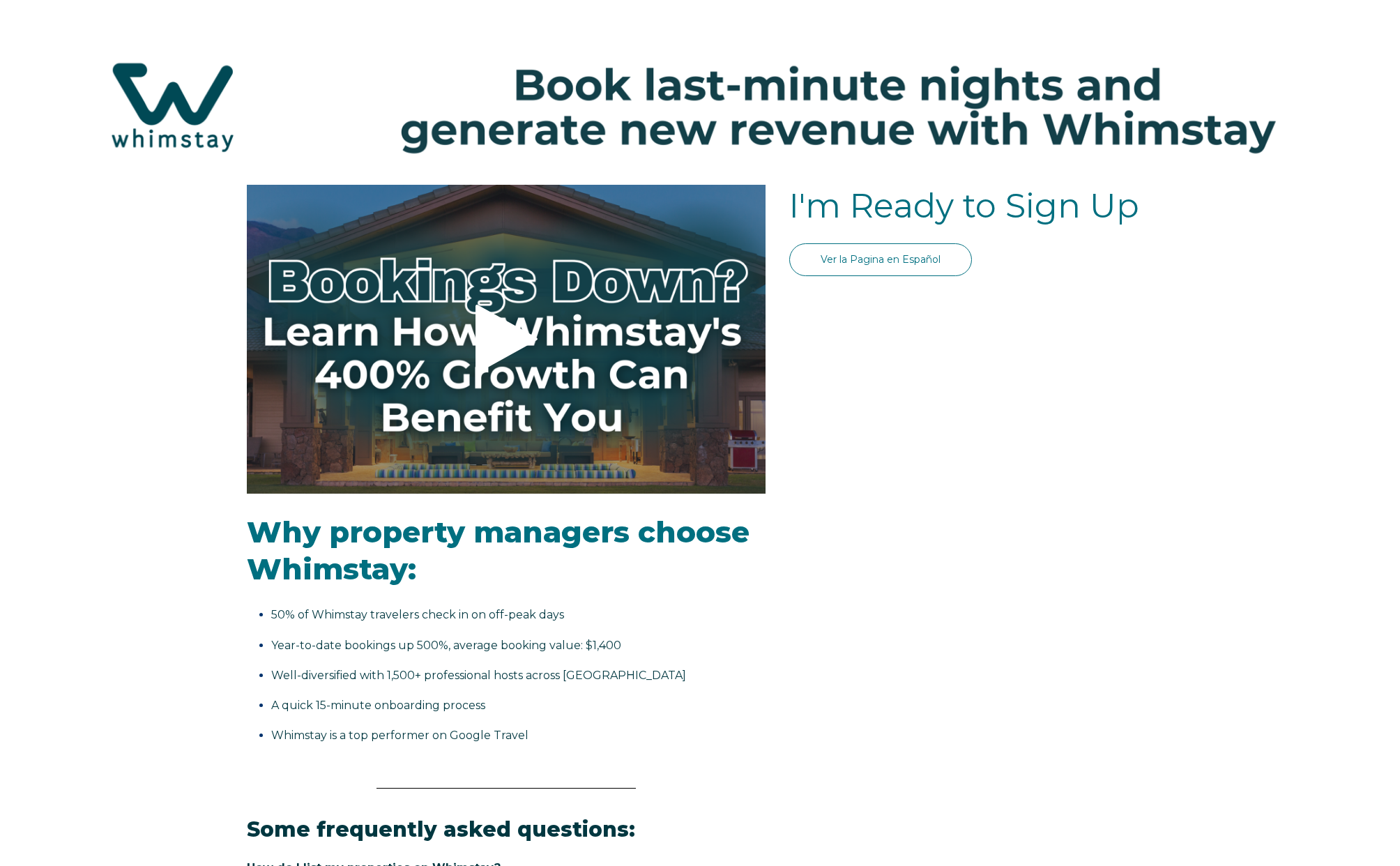
select select "FR"
select select "Standard"
